Goal: Task Accomplishment & Management: Complete application form

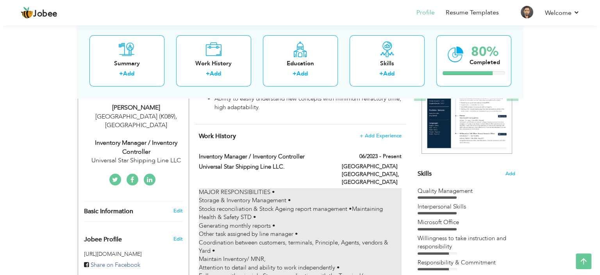
scroll to position [117, 0]
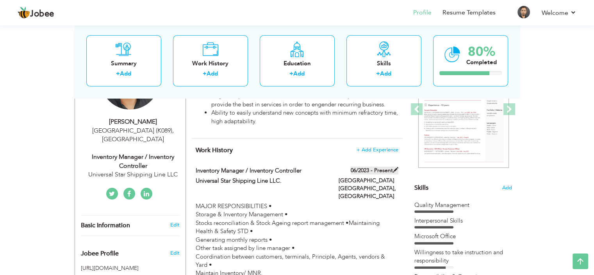
click at [395, 168] on span at bounding box center [395, 169] width 5 height 5
type input "Inventory Manager / Inventory Controller"
type input "Universal Star Shipping Line LLC."
type input "06/2023"
type input "[GEOGRAPHIC_DATA]"
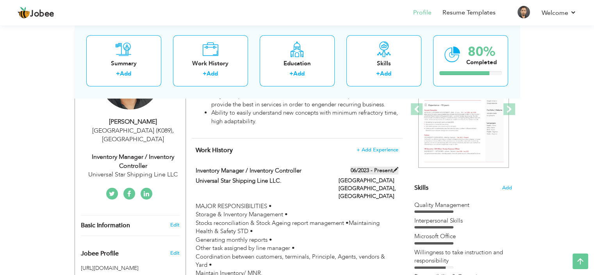
type input "Karachi [GEOGRAPHIC_DATA]"
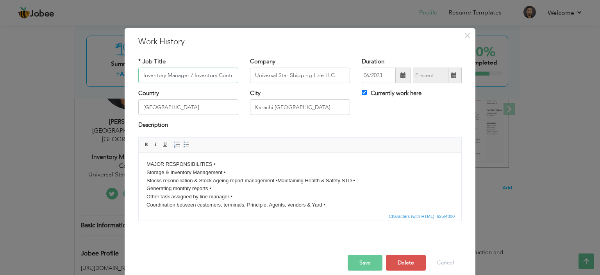
scroll to position [0, 9]
click at [362, 92] on input "Currently work here" at bounding box center [364, 92] width 5 height 5
checkbox input "false"
click at [453, 77] on span at bounding box center [453, 74] width 5 height 5
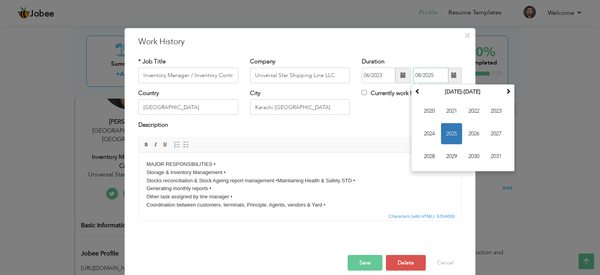
click at [449, 130] on span "2025" at bounding box center [451, 133] width 21 height 21
click at [415, 91] on span at bounding box center [417, 90] width 5 height 5
click at [472, 155] on span "Nov" at bounding box center [473, 156] width 21 height 21
type input "11/2024"
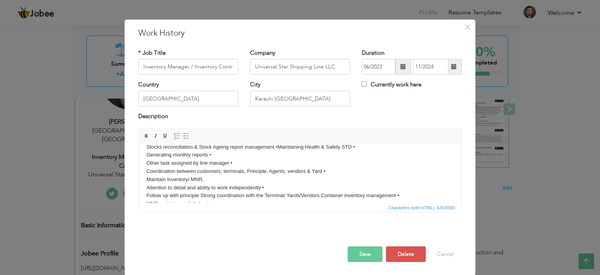
scroll to position [38, 0]
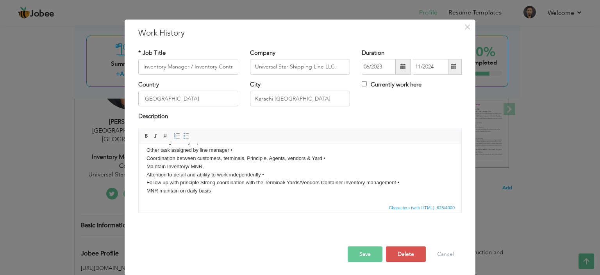
click at [261, 190] on body "MAJOR RESPONSIBILITIES • Storage & Inventory Management • Stocks reconciliation…" at bounding box center [299, 153] width 307 height 81
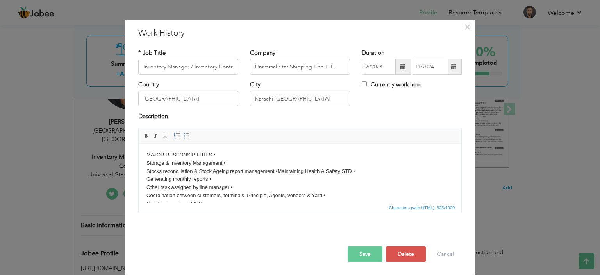
scroll to position [0, 0]
click at [231, 154] on body "MAJOR RESPONSIBILITIES • Storage & Inventory Management • Stocks reconciliation…" at bounding box center [299, 191] width 307 height 81
click at [218, 153] on p "MAJOR RESPONSIBILITIES • Team Lead Storage & Inventory Management • Stocks reco…" at bounding box center [299, 191] width 307 height 81
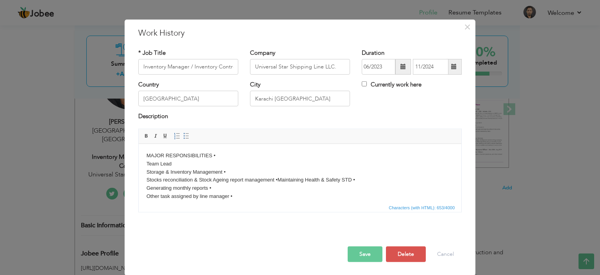
click at [216, 163] on p "MAJOR RESPONSIBILITIES • ​​​​​​​ Team Lead Storage & Inventory Management • Sto…" at bounding box center [299, 195] width 307 height 89
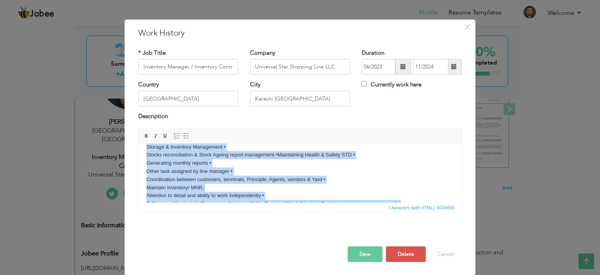
scroll to position [46, 0]
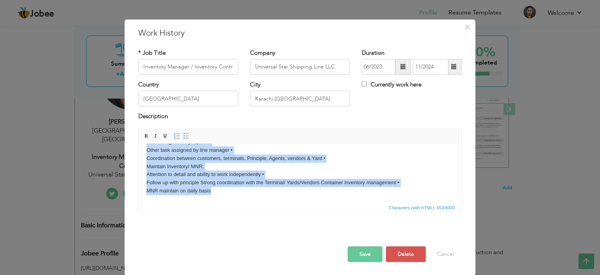
drag, startPoint x: 146, startPoint y: 162, endPoint x: 226, endPoint y: 195, distance: 86.4
click at [228, 202] on html "MAJOR RESPONSIBILITIES • ​​​​​​​ Team Lead Storage & Inventory Management • Sto…" at bounding box center [300, 149] width 323 height 105
click at [183, 133] on span at bounding box center [186, 136] width 6 height 6
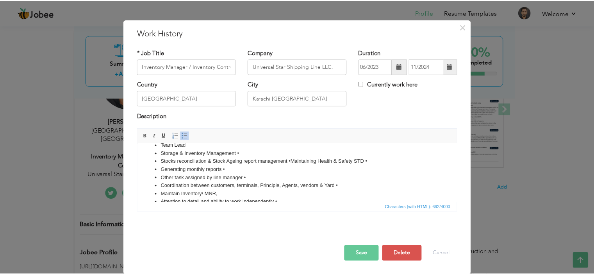
scroll to position [0, 0]
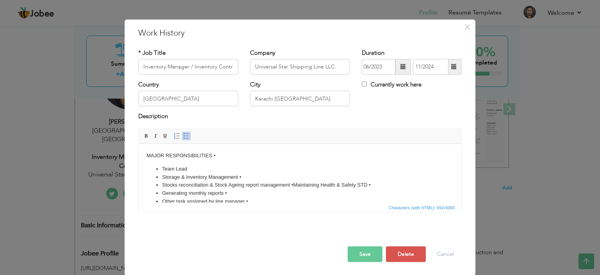
click at [357, 252] on button "Save" at bounding box center [365, 254] width 35 height 16
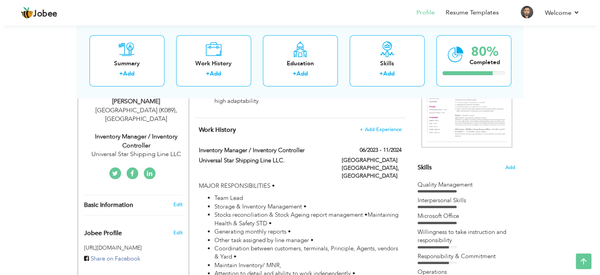
scroll to position [117, 0]
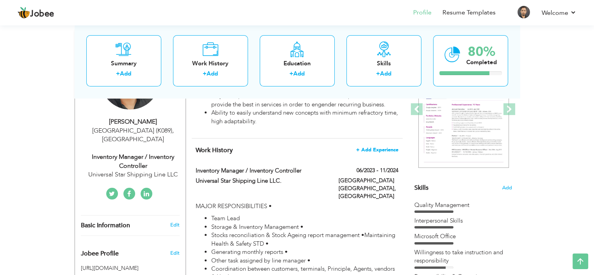
click at [381, 149] on span "+ Add Experience" at bounding box center [377, 149] width 42 height 5
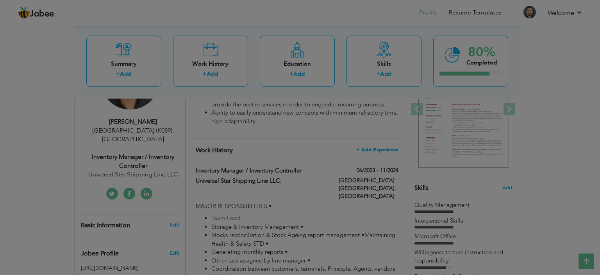
scroll to position [0, 0]
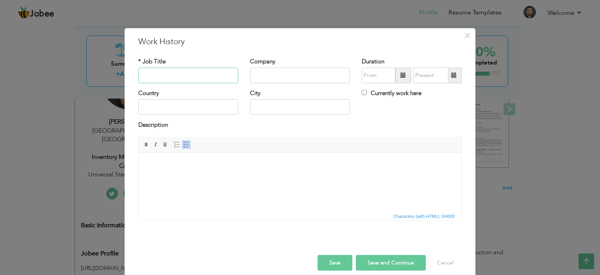
click at [195, 73] on input "text" at bounding box center [188, 76] width 100 height 16
click at [202, 73] on input "Bussiness develpment , Maneger Sales and Marketing/Operations" at bounding box center [188, 76] width 100 height 16
click at [200, 75] on input "Bussiness develpment , Maneger Sales and Marketing/ Operations" at bounding box center [188, 76] width 100 height 16
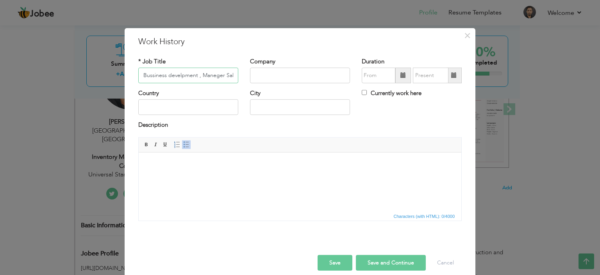
drag, startPoint x: 214, startPoint y: 77, endPoint x: 123, endPoint y: 79, distance: 91.0
click at [125, 79] on div "× Work History * Job Title Bussiness develpment , Maneger Sales and Marketing /…" at bounding box center [300, 156] width 351 height 256
paste input "Sales & Marketing Manager | Shipping & Maritime"
click at [221, 73] on input "Sales & Marketing Manager | Shipping & Maritime Operations" at bounding box center [188, 76] width 100 height 16
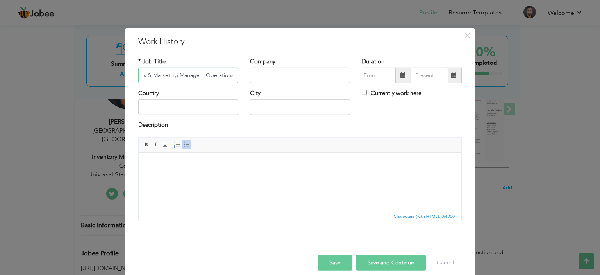
click at [232, 75] on input "Sales & Marketing Manager | Operations" at bounding box center [188, 76] width 100 height 16
type input "Sales & Marketing Manager | Operations"
click at [280, 76] on input "text" at bounding box center [300, 76] width 100 height 16
type input "EAGLE SHIPPING LINE"
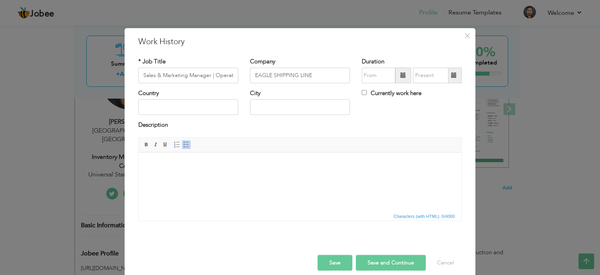
click at [403, 73] on span at bounding box center [403, 76] width 16 height 16
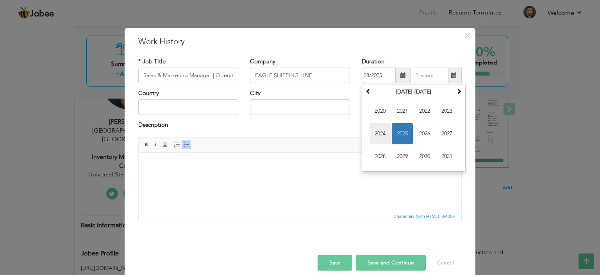
click at [375, 129] on span "2024" at bounding box center [380, 133] width 21 height 21
click at [425, 154] on span "Nov" at bounding box center [424, 156] width 21 height 21
type input "11/2024"
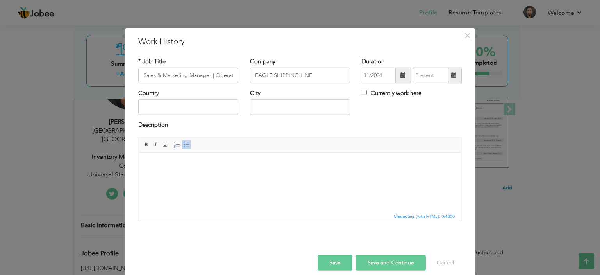
click at [455, 75] on span at bounding box center [453, 76] width 15 height 16
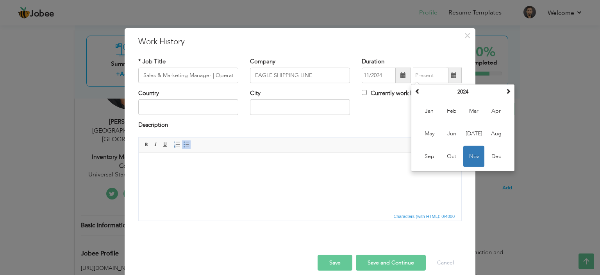
click at [388, 89] on label "Currently work here" at bounding box center [392, 93] width 60 height 8
click at [367, 90] on input "Currently work here" at bounding box center [364, 92] width 5 height 5
checkbox input "true"
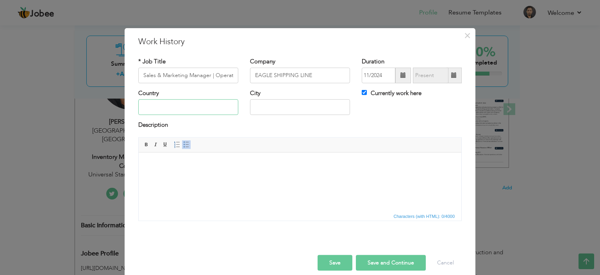
click at [223, 105] on input "text" at bounding box center [188, 107] width 100 height 16
type input "k"
type input "[GEOGRAPHIC_DATA] [GEOGRAPHIC_DATA]"
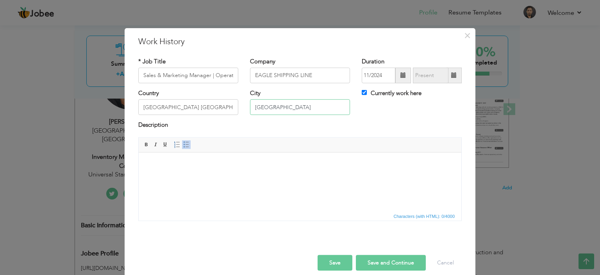
type input "[GEOGRAPHIC_DATA]"
drag, startPoint x: 166, startPoint y: 106, endPoint x: 120, endPoint y: 110, distance: 45.5
click at [120, 111] on div "× Work History * Job Title Sales & Marketing Manager | Operations Company EAGLE…" at bounding box center [300, 137] width 600 height 275
click at [194, 108] on input "[GEOGRAPHIC_DATA]" at bounding box center [188, 107] width 100 height 16
type input "[GEOGRAPHIC_DATA]"
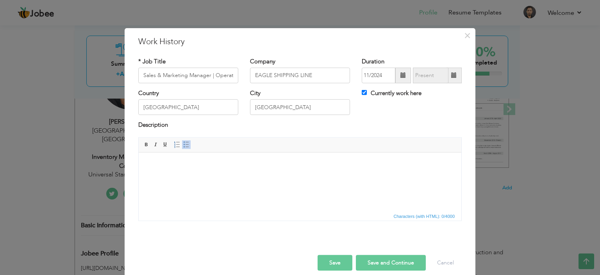
click at [276, 172] on html at bounding box center [300, 164] width 323 height 24
drag, startPoint x: 138, startPoint y: 73, endPoint x: 257, endPoint y: 77, distance: 118.8
click at [257, 77] on div "* Job Title Sales & Marketing Manager | Operations Company EAGLE SHIPPING LINE …" at bounding box center [299, 73] width 335 height 32
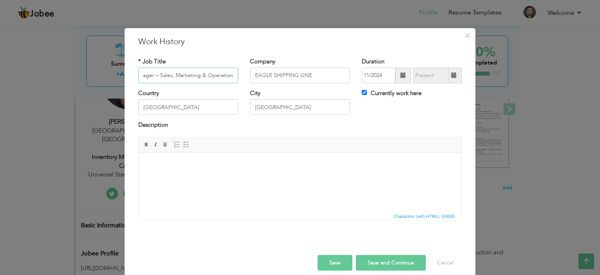
type input "Manager – Sales, Marketing & Operations"
click at [197, 169] on html at bounding box center [300, 164] width 323 height 24
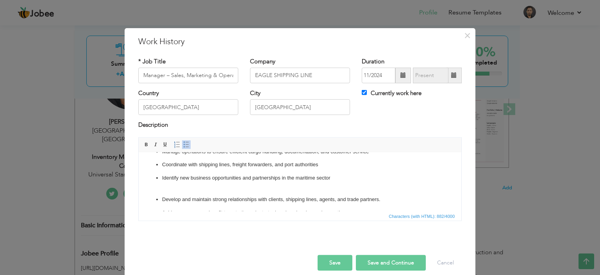
scroll to position [45, 0]
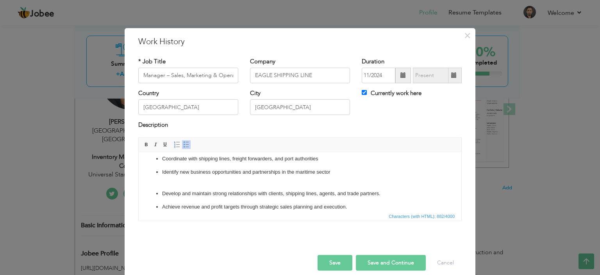
click at [159, 184] on ul "Lead end-to-end sales strategies across domestic and international markets Deve…" at bounding box center [299, 176] width 307 height 122
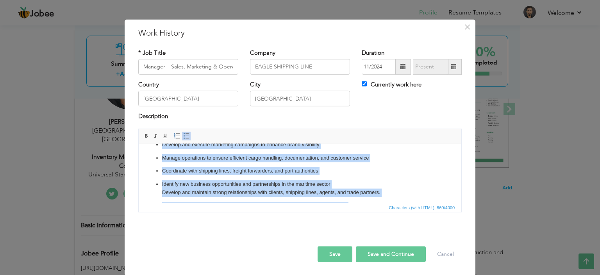
scroll to position [0, 0]
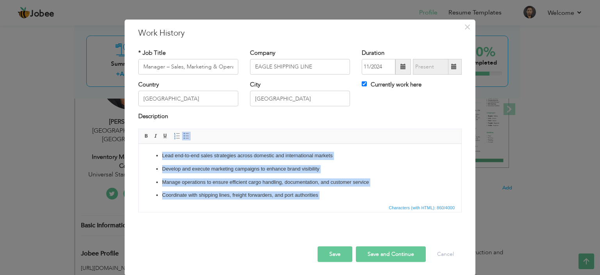
drag, startPoint x: 309, startPoint y: 191, endPoint x: 294, endPoint y: 285, distance: 95.0
click at [158, 143] on html "Lead end-to-end sales strategies across domestic and international markets Deve…" at bounding box center [300, 205] width 323 height 124
click at [183, 136] on span at bounding box center [186, 136] width 6 height 6
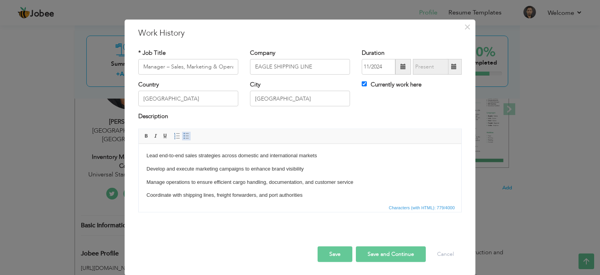
click at [183, 135] on span at bounding box center [186, 136] width 6 height 6
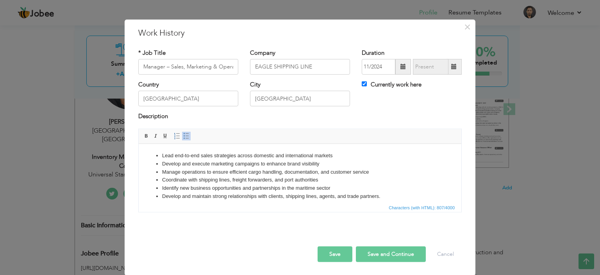
click at [345, 159] on li "Lead end-to-end sales strategies across domestic and international markets" at bounding box center [300, 155] width 276 height 8
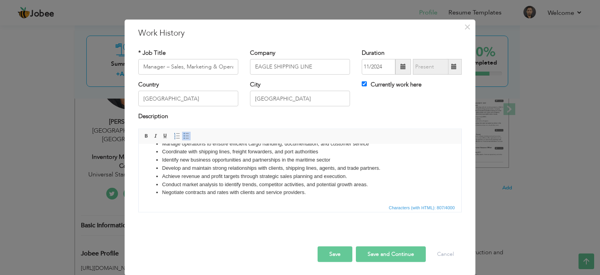
scroll to position [30, 0]
click at [386, 255] on button "Save and Continue" at bounding box center [391, 254] width 70 height 16
checkbox input "false"
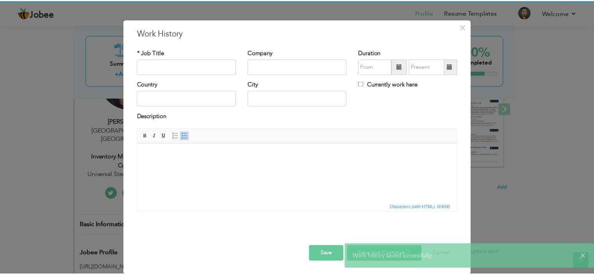
scroll to position [0, 0]
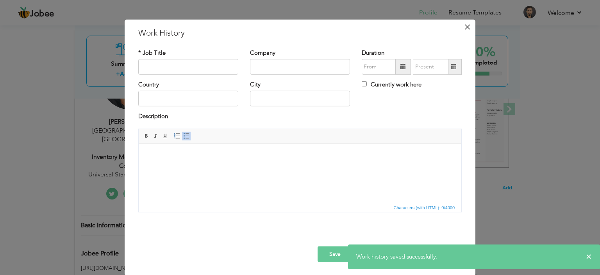
click at [464, 25] on span "×" at bounding box center [467, 27] width 7 height 14
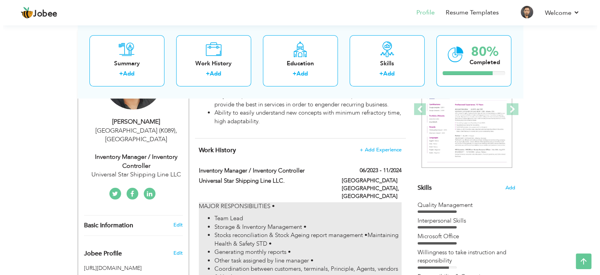
scroll to position [78, 0]
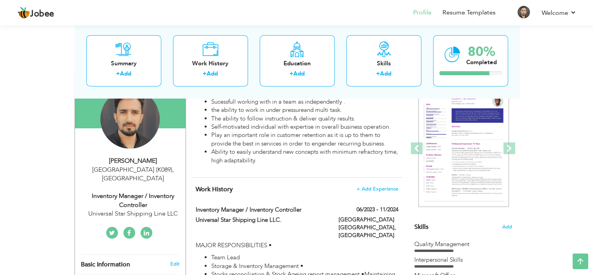
click at [166, 191] on div "Inventory Manager / Inventory Controller" at bounding box center [133, 200] width 105 height 18
type input "[PERSON_NAME]"
type input "[PHONE_NUMBER]"
select select "number:166"
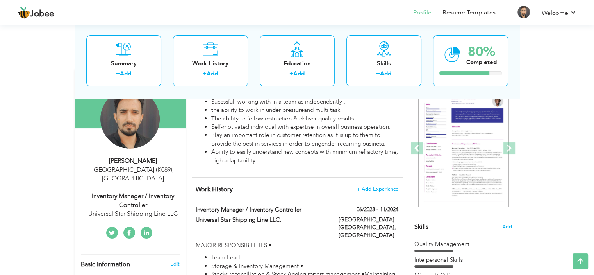
type input "[GEOGRAPHIC_DATA] (K089)"
select select "number:2"
type input "Universal Star Shipping Line LLC"
type input "Inventory Manager / Inventory Controller"
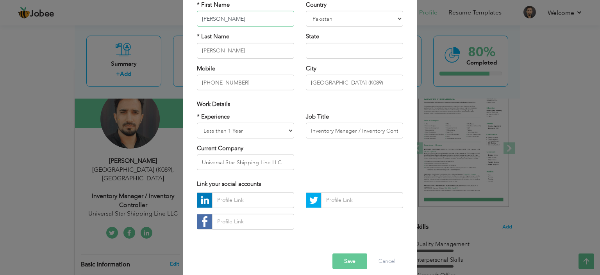
scroll to position [80, 0]
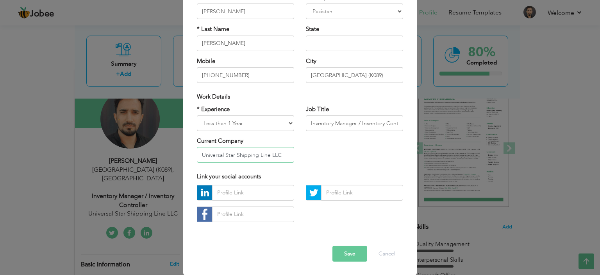
drag, startPoint x: 286, startPoint y: 154, endPoint x: 191, endPoint y: 152, distance: 95.3
click at [191, 152] on div "* Experience Entry Level Less than 1 Year 1 Year 2 Years 3 Years 4 Years 5 Year…" at bounding box center [245, 137] width 109 height 64
type input "EAGLE SHIPPING LINE"
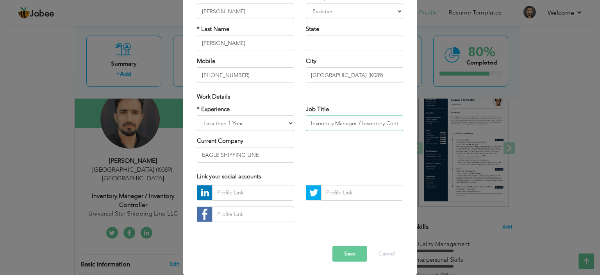
scroll to position [0, 11]
drag, startPoint x: 331, startPoint y: 125, endPoint x: 437, endPoint y: 126, distance: 105.9
click at [437, 126] on div "× Profile Contact Information * First Name [PERSON_NAME] * Last Name [PERSON_NA…" at bounding box center [300, 137] width 600 height 275
paste input "Manager – Sales, Marketing & Operations"
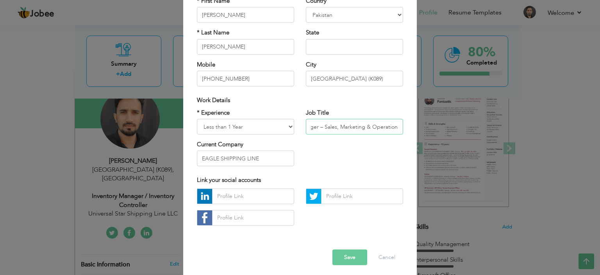
scroll to position [80, 0]
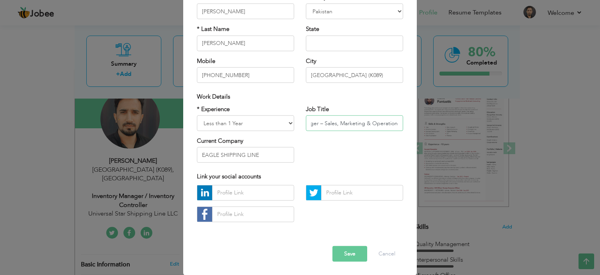
type input "Manager – Sales, Marketing & Operations"
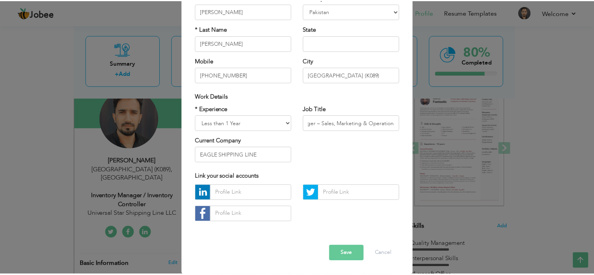
scroll to position [0, 0]
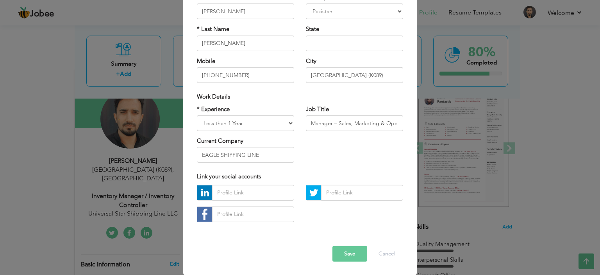
click at [345, 250] on button "Save" at bounding box center [349, 254] width 35 height 16
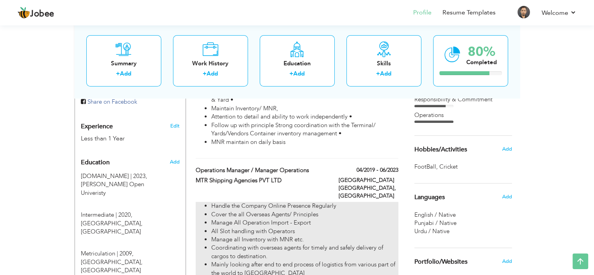
scroll to position [312, 0]
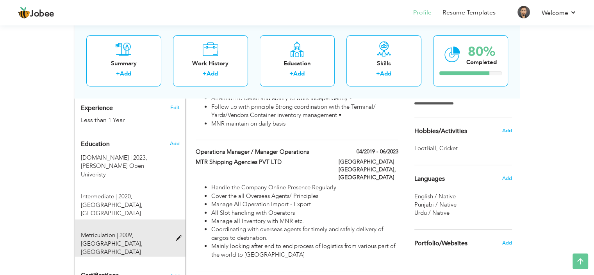
click at [178, 235] on span at bounding box center [180, 238] width 10 height 6
type input "Metriculation"
type input "2009"
type input "[GEOGRAPHIC_DATA]"
type input "65"
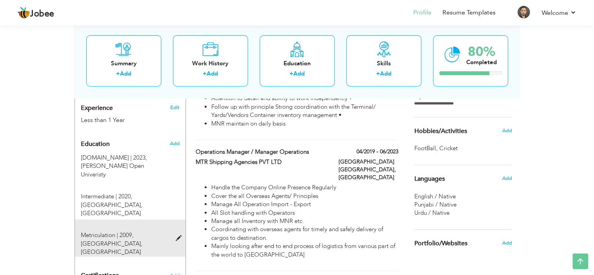
radio input "true"
type input "Vehari"
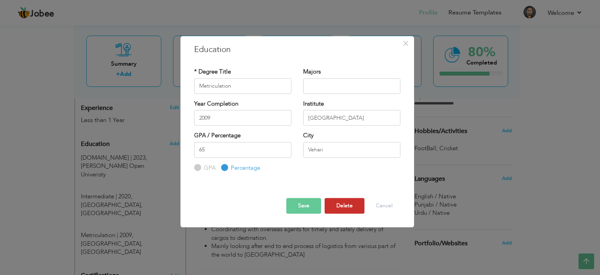
click at [350, 205] on button "Delete" at bounding box center [345, 206] width 40 height 16
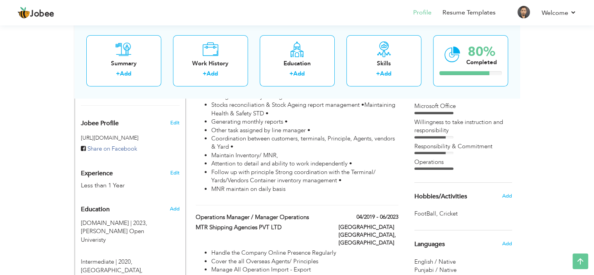
scroll to position [0, 0]
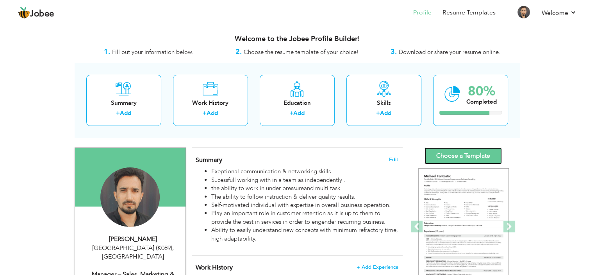
click at [469, 153] on link "Choose a Template" at bounding box center [463, 155] width 77 height 17
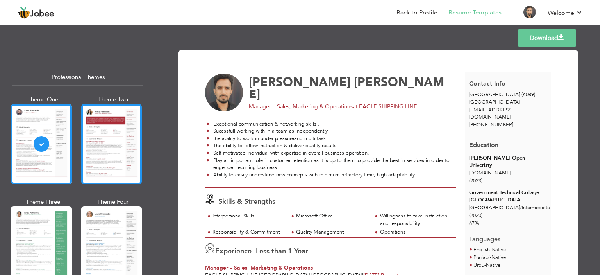
click at [98, 161] on div at bounding box center [111, 144] width 61 height 80
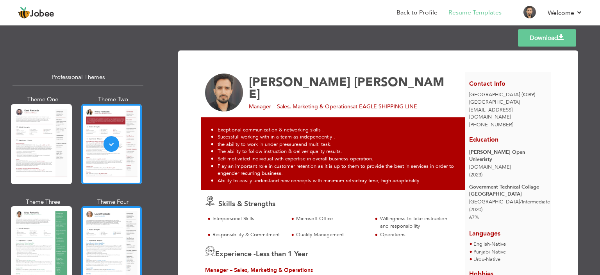
click at [117, 236] on div at bounding box center [111, 246] width 61 height 80
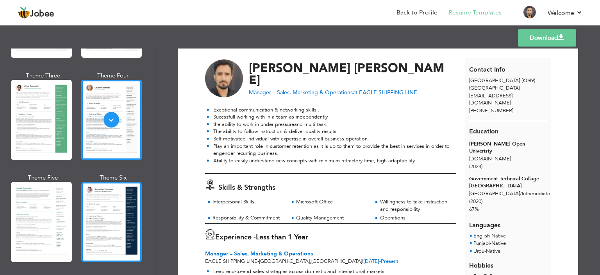
scroll to position [130, 0]
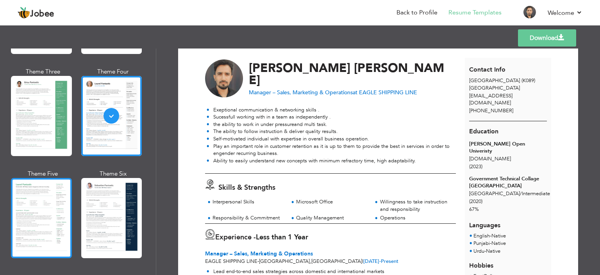
click at [50, 214] on div at bounding box center [41, 218] width 61 height 80
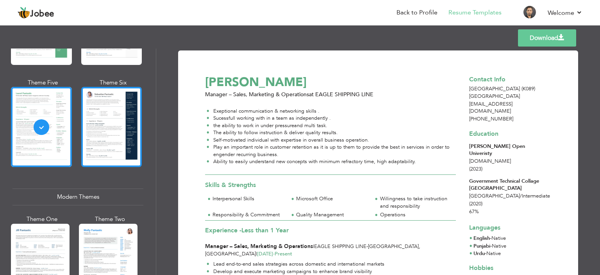
scroll to position [260, 0]
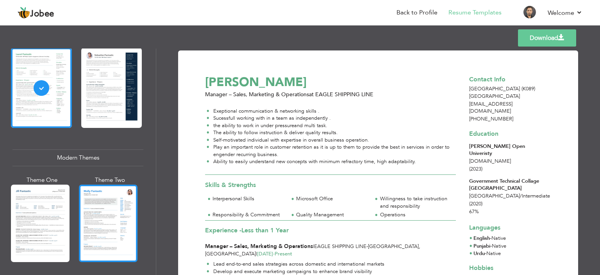
click at [102, 214] on div at bounding box center [108, 222] width 59 height 77
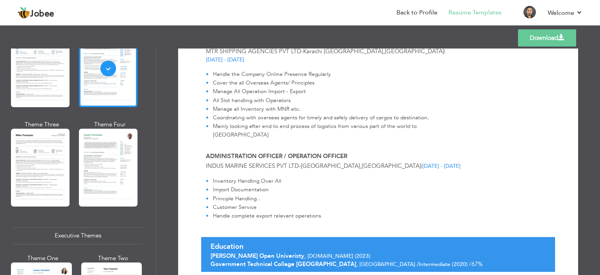
scroll to position [416, 0]
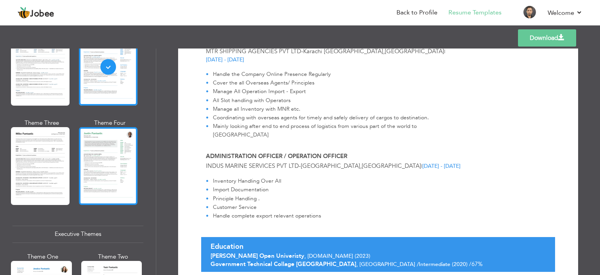
click at [102, 186] on div at bounding box center [108, 165] width 59 height 77
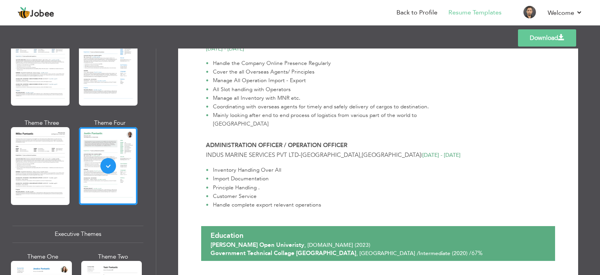
scroll to position [560, 0]
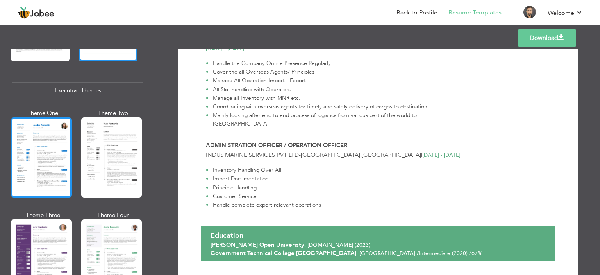
click at [35, 161] on div at bounding box center [41, 157] width 61 height 80
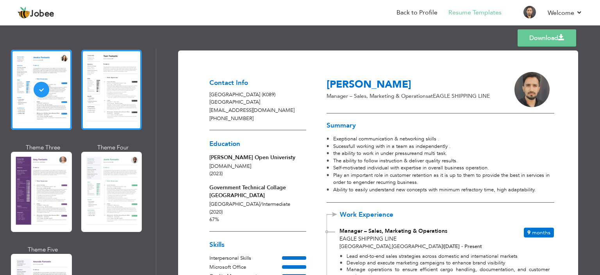
scroll to position [637, 0]
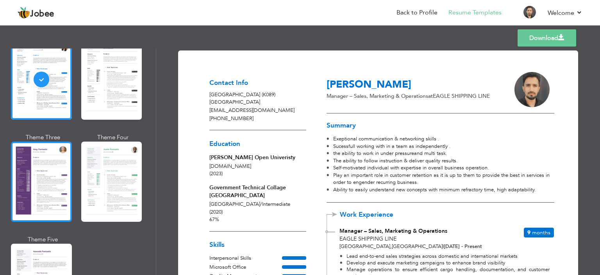
click at [42, 187] on div at bounding box center [41, 181] width 61 height 80
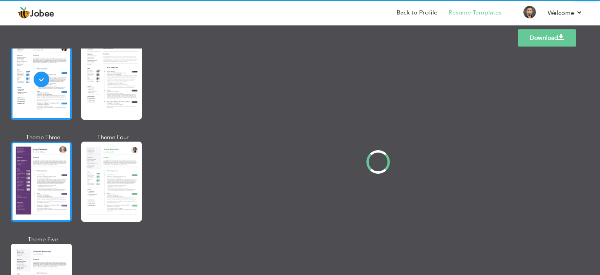
scroll to position [638, 0]
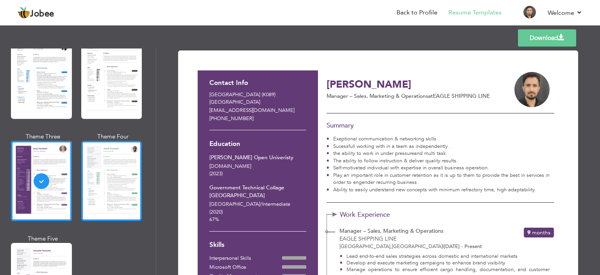
click at [116, 171] on div at bounding box center [111, 181] width 61 height 80
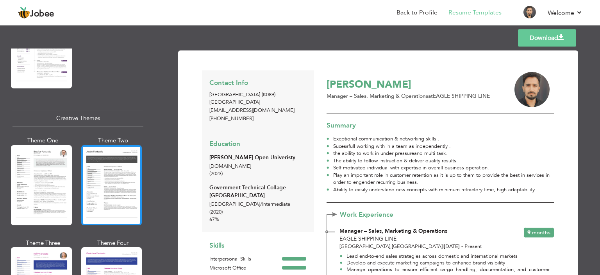
scroll to position [964, 0]
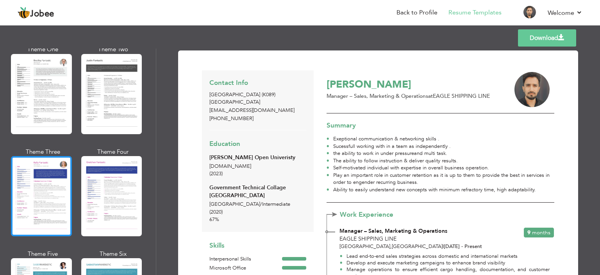
click at [43, 184] on div at bounding box center [41, 196] width 61 height 80
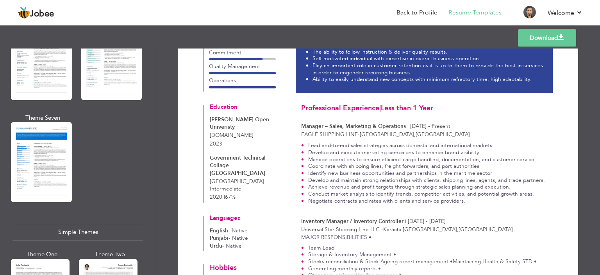
scroll to position [1263, 0]
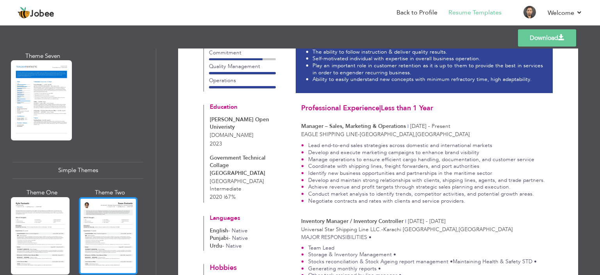
click at [119, 227] on div at bounding box center [108, 235] width 59 height 77
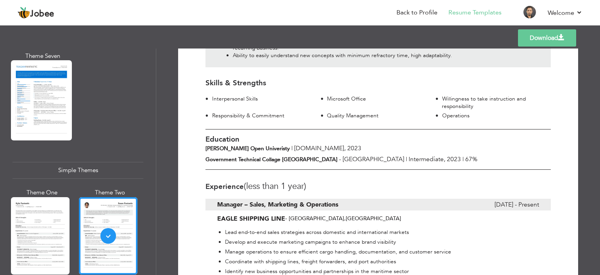
scroll to position [1368, 0]
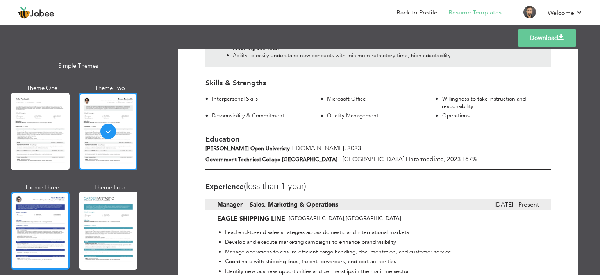
click at [58, 218] on div at bounding box center [40, 229] width 59 height 77
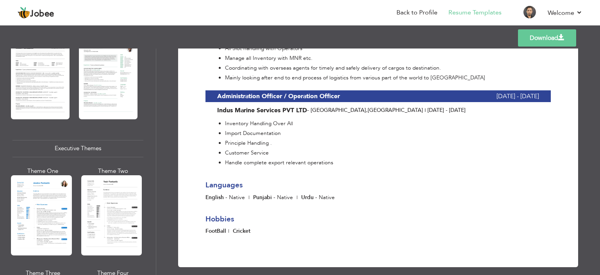
scroll to position [456, 0]
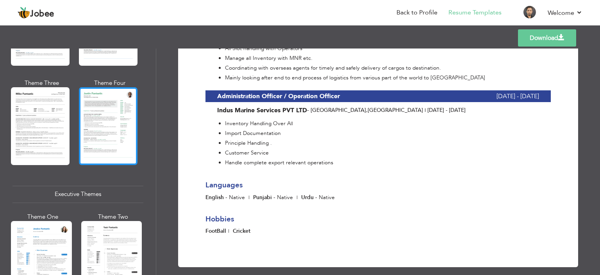
click at [111, 136] on div at bounding box center [108, 125] width 59 height 77
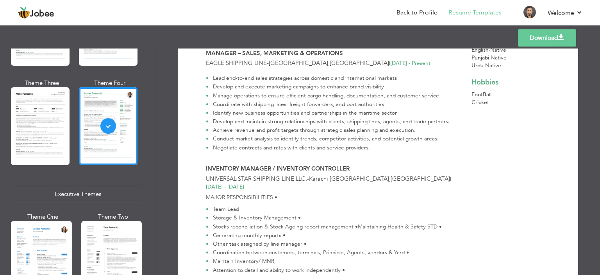
scroll to position [0, 0]
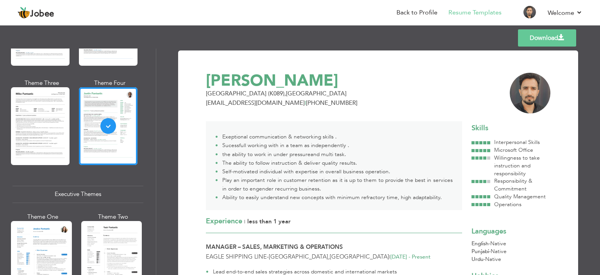
click at [545, 35] on link "Download" at bounding box center [547, 37] width 58 height 17
click at [417, 12] on link "Back to Profile" at bounding box center [416, 12] width 41 height 9
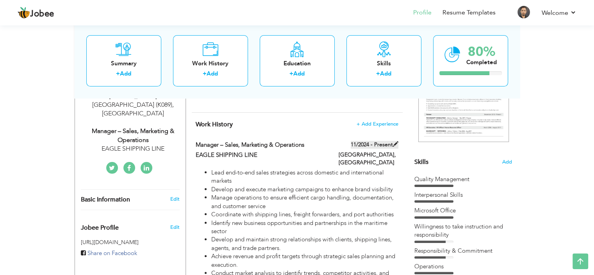
click at [396, 141] on span at bounding box center [395, 143] width 5 height 5
type input "Manager – Sales, Marketing & Operations"
type input "EAGLE SHIPPING LINE"
type input "11/2024"
type input "[GEOGRAPHIC_DATA]"
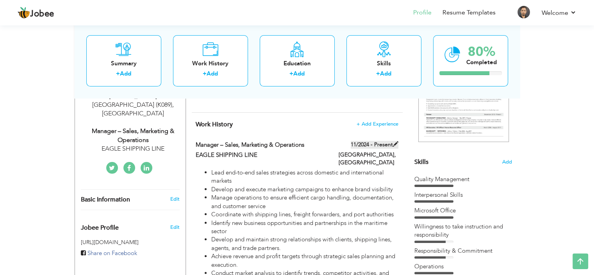
type input "[GEOGRAPHIC_DATA]"
checkbox input "true"
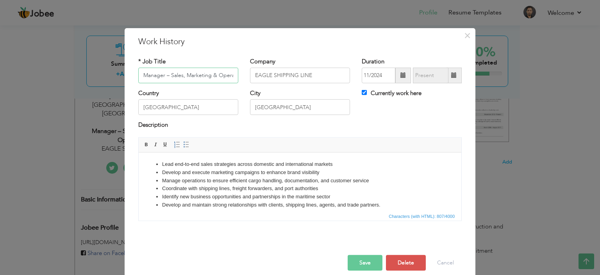
scroll to position [0, 11]
click at [402, 75] on span at bounding box center [402, 74] width 5 height 5
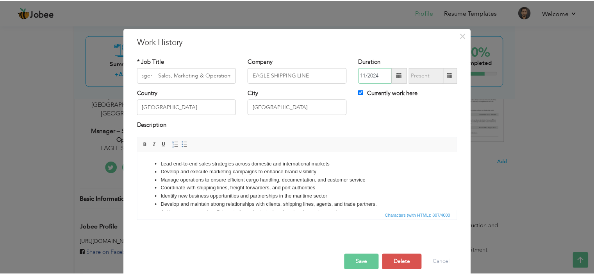
scroll to position [0, 0]
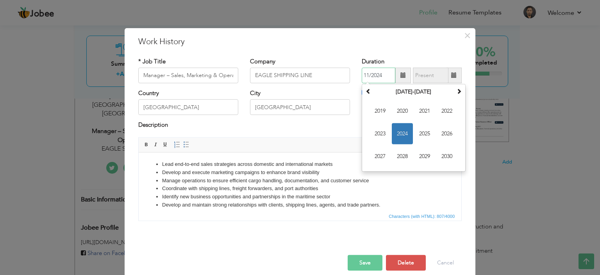
click at [403, 134] on span "2024" at bounding box center [402, 133] width 21 height 21
click at [427, 111] on span "Mar" at bounding box center [424, 110] width 21 height 21
type input "03/2024"
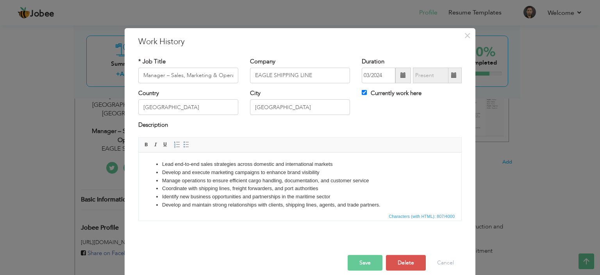
click at [366, 259] on button "Save" at bounding box center [365, 263] width 35 height 16
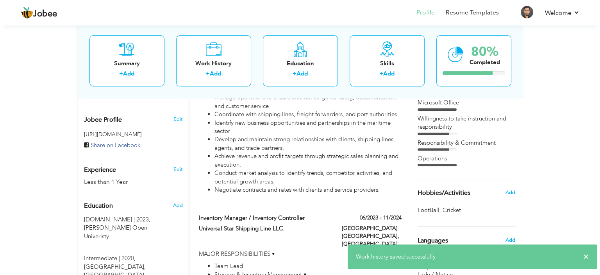
scroll to position [260, 0]
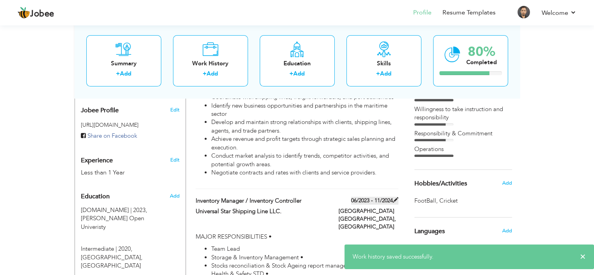
click at [397, 197] on span at bounding box center [395, 199] width 5 height 5
type input "Inventory Manager / Inventory Controller"
type input "Universal Star Shipping Line LLC."
type input "06/2023"
type input "11/2024"
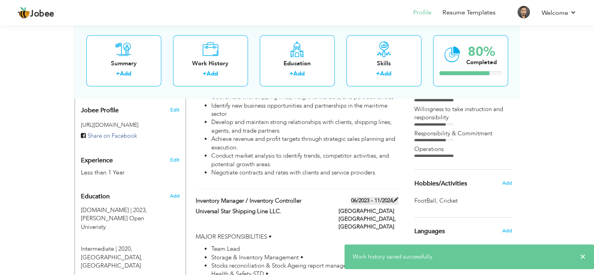
type input "[GEOGRAPHIC_DATA]"
type input "Karachi [GEOGRAPHIC_DATA]"
checkbox input "false"
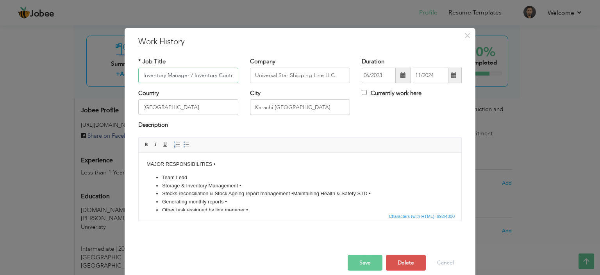
scroll to position [0, 9]
click at [451, 75] on span at bounding box center [453, 74] width 5 height 5
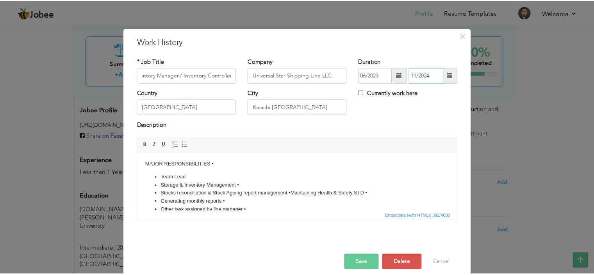
scroll to position [0, 0]
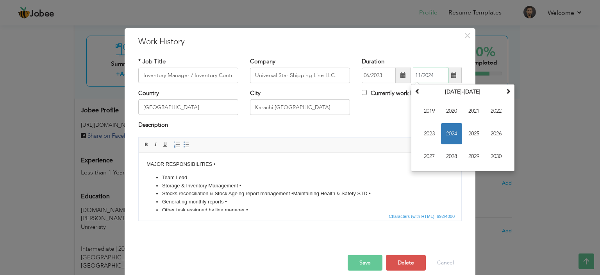
click at [449, 133] on span "2024" at bounding box center [451, 133] width 21 height 21
click at [475, 112] on span "Mar" at bounding box center [473, 110] width 21 height 21
type input "03/2024"
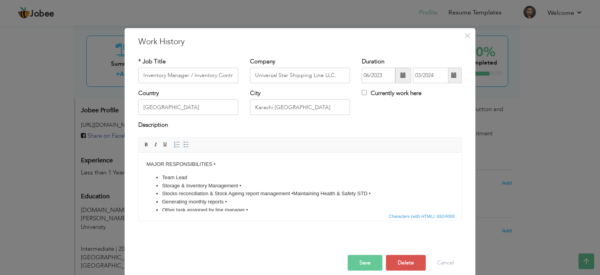
click at [366, 257] on button "Save" at bounding box center [365, 263] width 35 height 16
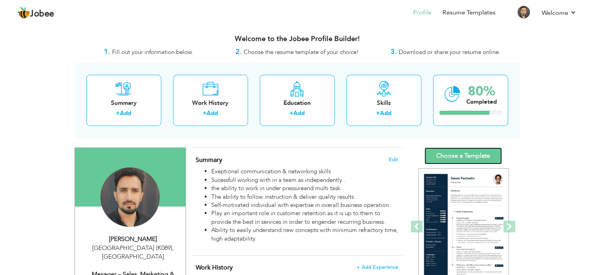
click at [461, 157] on link "Choose a Template" at bounding box center [463, 155] width 77 height 17
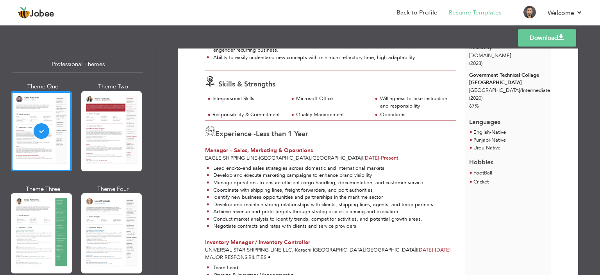
scroll to position [13, 0]
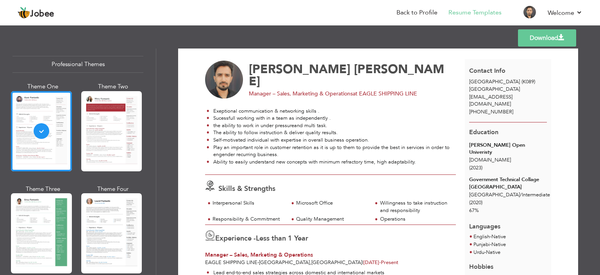
click at [544, 38] on link "Download" at bounding box center [547, 37] width 58 height 17
